Goal: Transaction & Acquisition: Purchase product/service

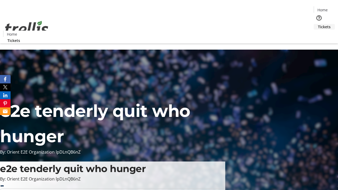
click at [318, 24] on span "Tickets" at bounding box center [324, 27] width 13 height 6
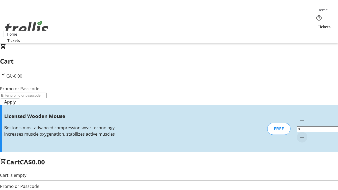
click at [299, 134] on mat-icon "Increment by one" at bounding box center [302, 137] width 6 height 6
type input "1"
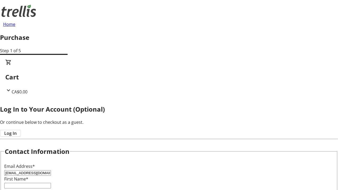
type input "[EMAIL_ADDRESS][DOMAIN_NAME]"
type input "[GEOGRAPHIC_DATA]"
type input "Roob"
